Goal: Check status: Check status

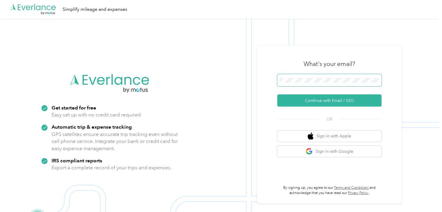
click at [303, 74] on span at bounding box center [329, 80] width 104 height 12
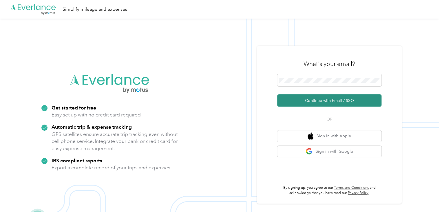
click at [324, 102] on button "Continue with Email / SSO" at bounding box center [329, 100] width 104 height 12
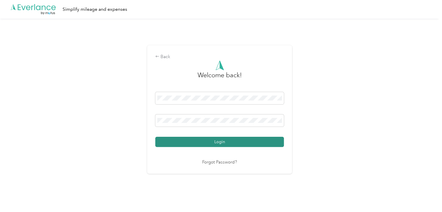
click at [205, 139] on button "Login" at bounding box center [219, 142] width 129 height 10
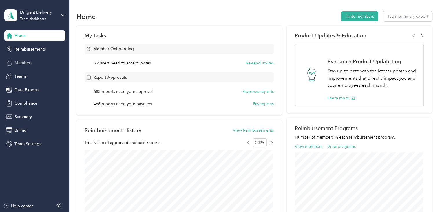
click at [24, 61] on span "Members" at bounding box center [23, 63] width 18 height 6
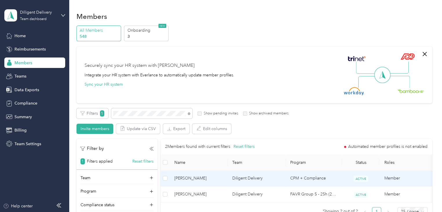
click at [278, 176] on td "Diligent Delivery" at bounding box center [257, 178] width 58 height 16
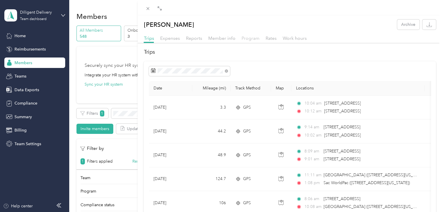
click at [245, 35] on span "Program" at bounding box center [250, 38] width 18 height 6
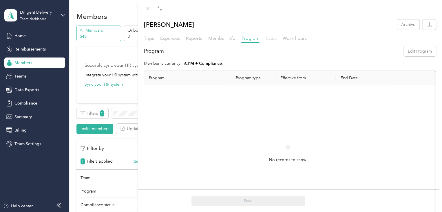
click at [271, 39] on span "Rates" at bounding box center [270, 38] width 11 height 6
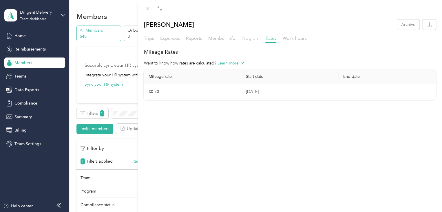
click at [247, 39] on span "Program" at bounding box center [250, 38] width 18 height 6
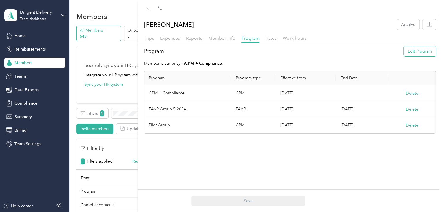
click at [422, 52] on button "Edit Program" at bounding box center [420, 51] width 32 height 10
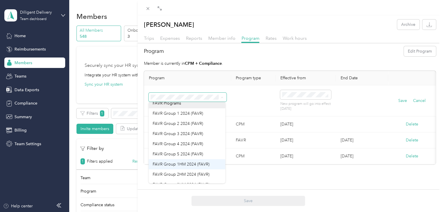
scroll to position [58, 0]
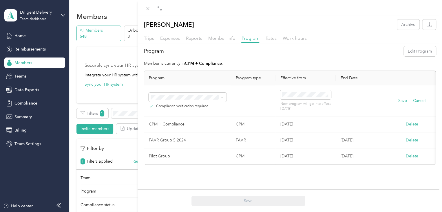
click at [185, 143] on span "FAVR Group 5 2024 (FAVR)" at bounding box center [178, 140] width 50 height 5
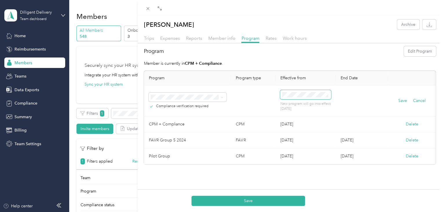
click at [309, 91] on span at bounding box center [305, 94] width 51 height 9
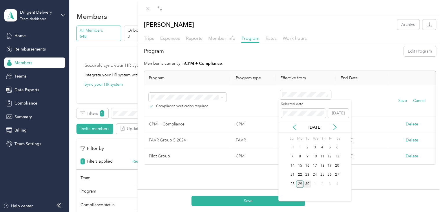
click at [305, 183] on div "30" at bounding box center [308, 183] width 8 height 7
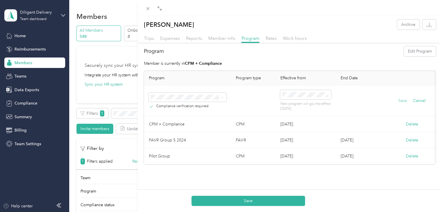
click at [398, 99] on button "Save" at bounding box center [402, 100] width 9 height 6
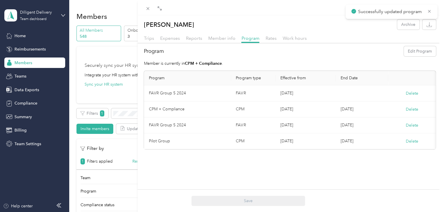
click at [429, 12] on icon at bounding box center [429, 11] width 5 height 5
click at [150, 7] on span at bounding box center [148, 8] width 8 height 8
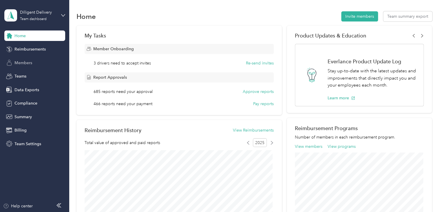
click at [27, 63] on span "Members" at bounding box center [23, 63] width 18 height 6
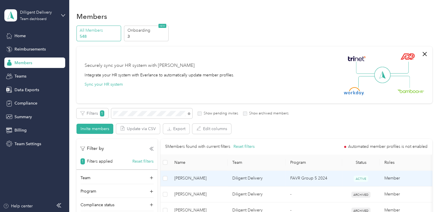
click at [214, 175] on span "[PERSON_NAME]" at bounding box center [198, 178] width 49 height 6
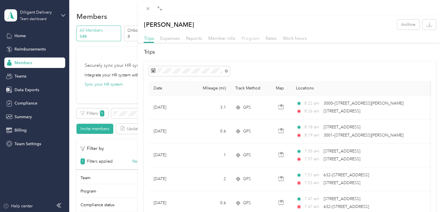
click at [243, 36] on span "Program" at bounding box center [250, 38] width 18 height 6
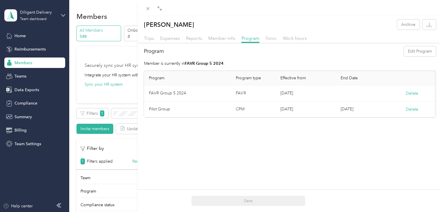
click at [270, 39] on span "Rates" at bounding box center [270, 38] width 11 height 6
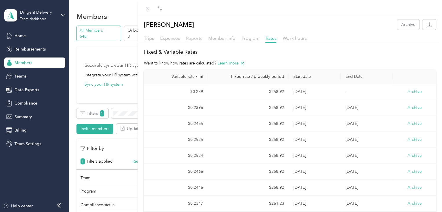
click at [191, 37] on span "Reports" at bounding box center [194, 38] width 16 height 6
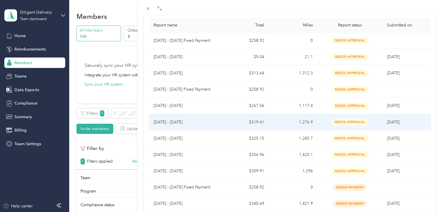
scroll to position [87, 0]
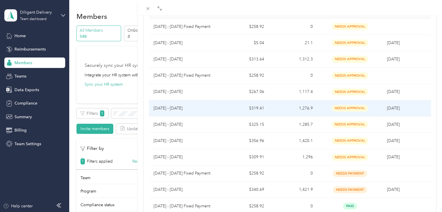
click at [206, 107] on p "[DATE] - [DATE]" at bounding box center [185, 108] width 62 height 6
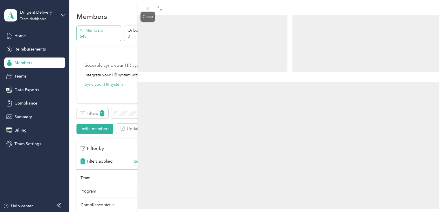
drag, startPoint x: 148, startPoint y: 8, endPoint x: 220, endPoint y: 151, distance: 160.3
click at [148, 7] on icon at bounding box center [147, 8] width 5 height 5
